Goal: Task Accomplishment & Management: Use online tool/utility

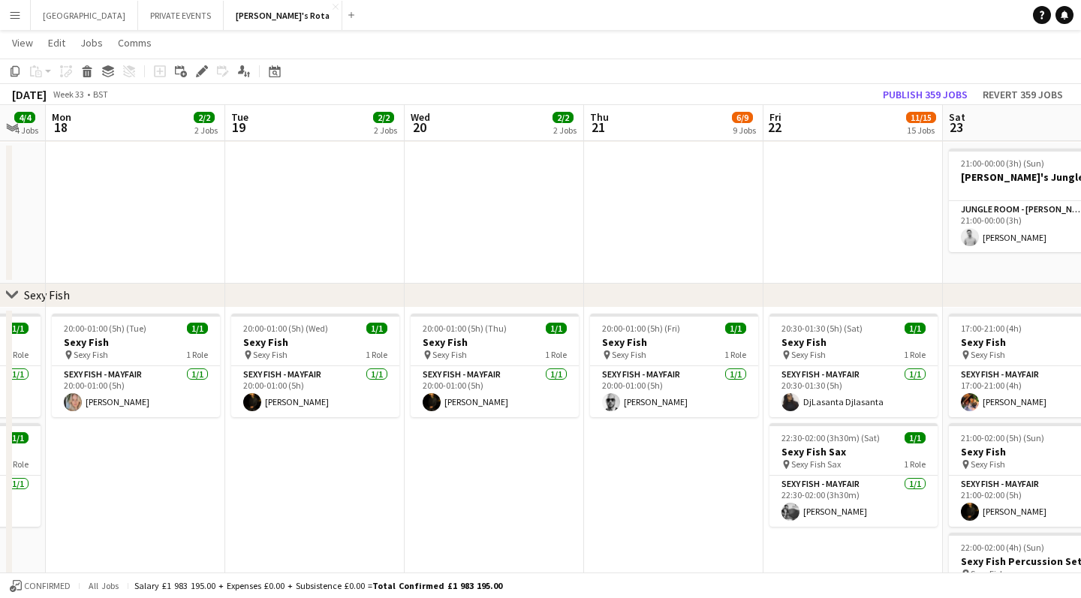
scroll to position [0, 314]
drag, startPoint x: 650, startPoint y: 342, endPoint x: 761, endPoint y: 405, distance: 128.2
click at [731, 198] on app-date-cell at bounding box center [672, 213] width 179 height 141
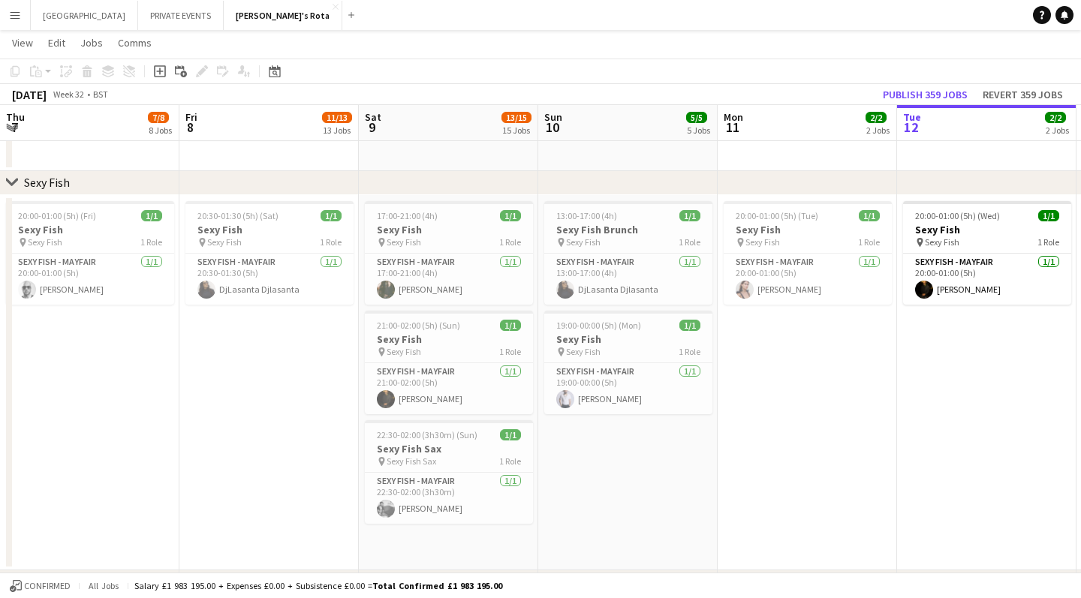
scroll to position [0, 724]
